Goal: Transaction & Acquisition: Book appointment/travel/reservation

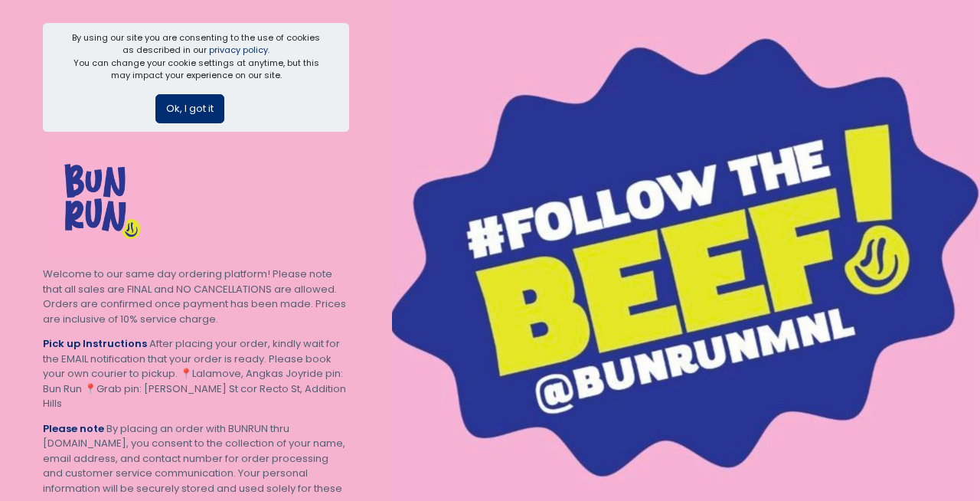
click at [200, 117] on button "Ok, I got it" at bounding box center [189, 108] width 69 height 29
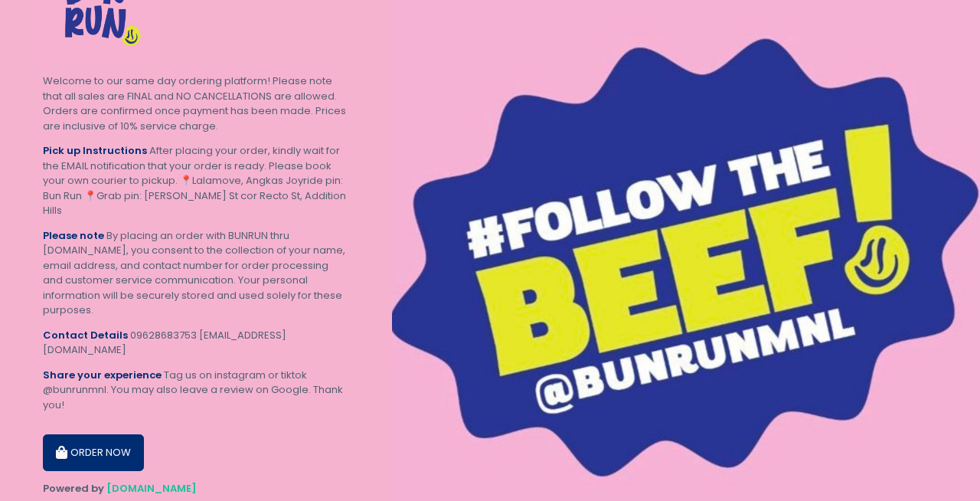
scroll to position [77, 0]
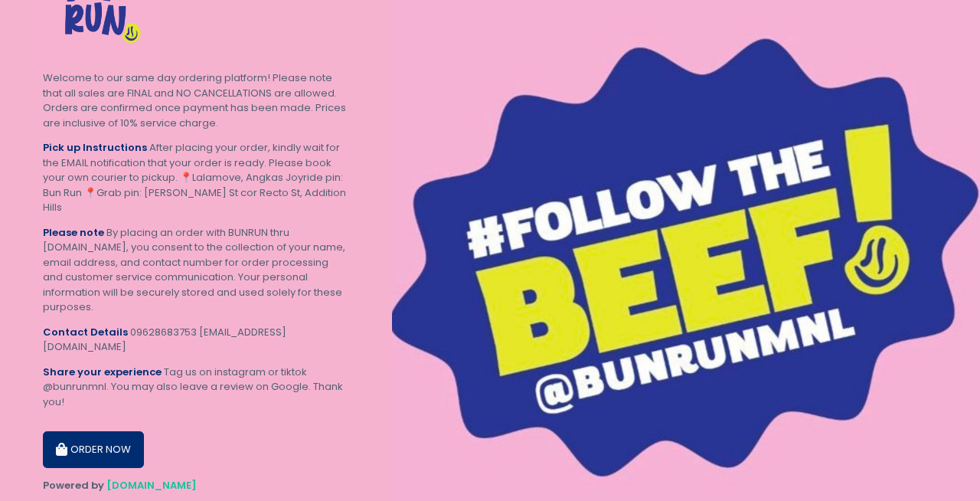
click at [114, 431] on button "ORDER NOW" at bounding box center [93, 449] width 101 height 37
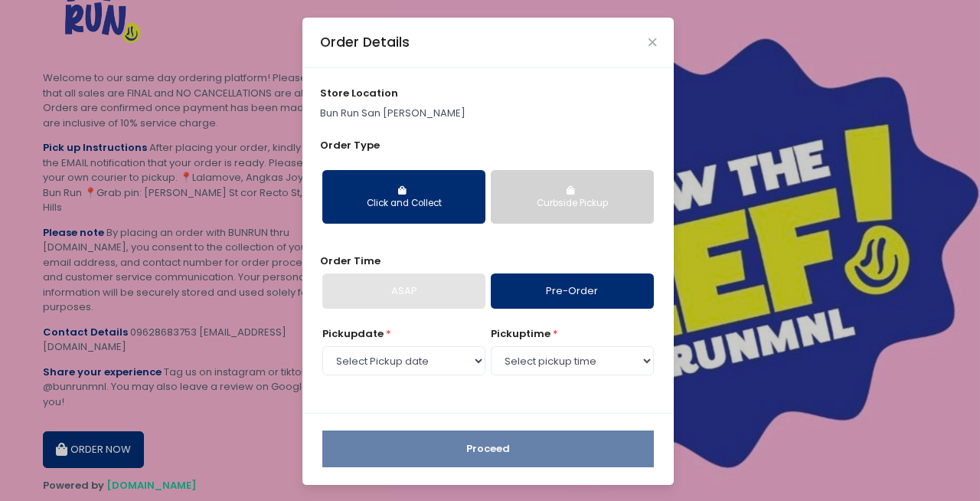
click at [427, 204] on div "Click and Collect" at bounding box center [404, 204] width 142 height 14
click at [381, 359] on select "Select Pickup date [DATE] [DATE] [DATE]" at bounding box center [403, 360] width 163 height 29
select select "[DATE]"
click at [322, 346] on select "Select Pickup date [DATE] [DATE] [DATE]" at bounding box center [403, 360] width 163 height 29
click at [580, 352] on select "Select pickup time 12:00 PM - 12:30 PM 12:30 PM - 01:00 PM 01:00 PM - 01:30 PM …" at bounding box center [572, 360] width 163 height 29
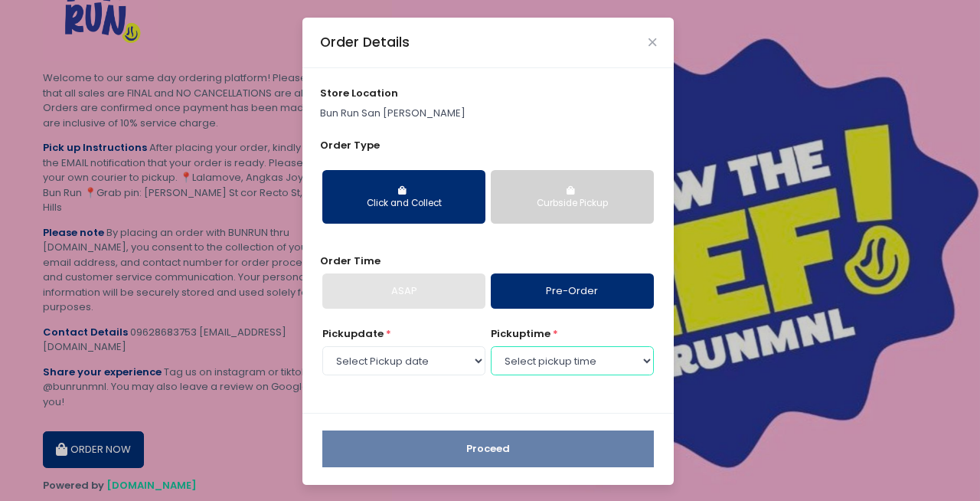
select select "18:30"
click at [491, 346] on select "Select pickup time 12:00 PM - 12:30 PM 12:30 PM - 01:00 PM 01:00 PM - 01:30 PM …" at bounding box center [572, 360] width 163 height 29
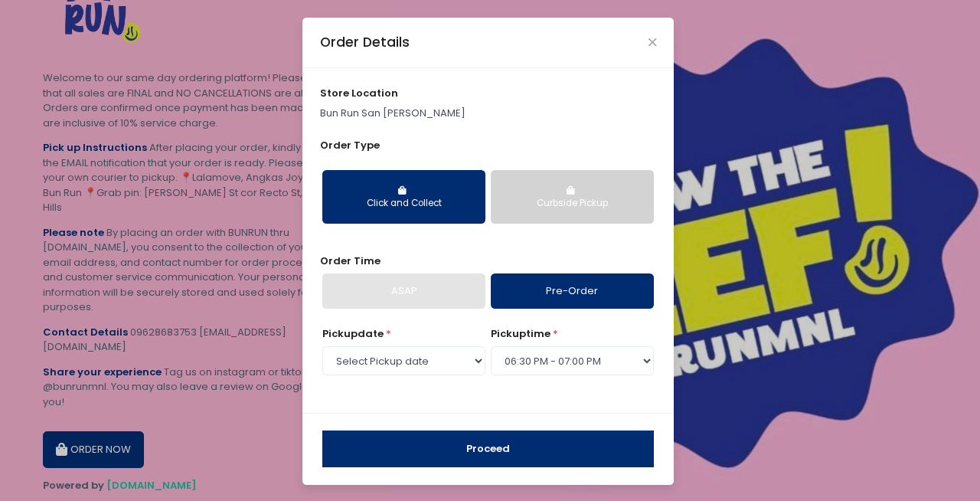
click at [552, 453] on button "Proceed" at bounding box center [488, 448] width 332 height 37
